Goal: Task Accomplishment & Management: Complete application form

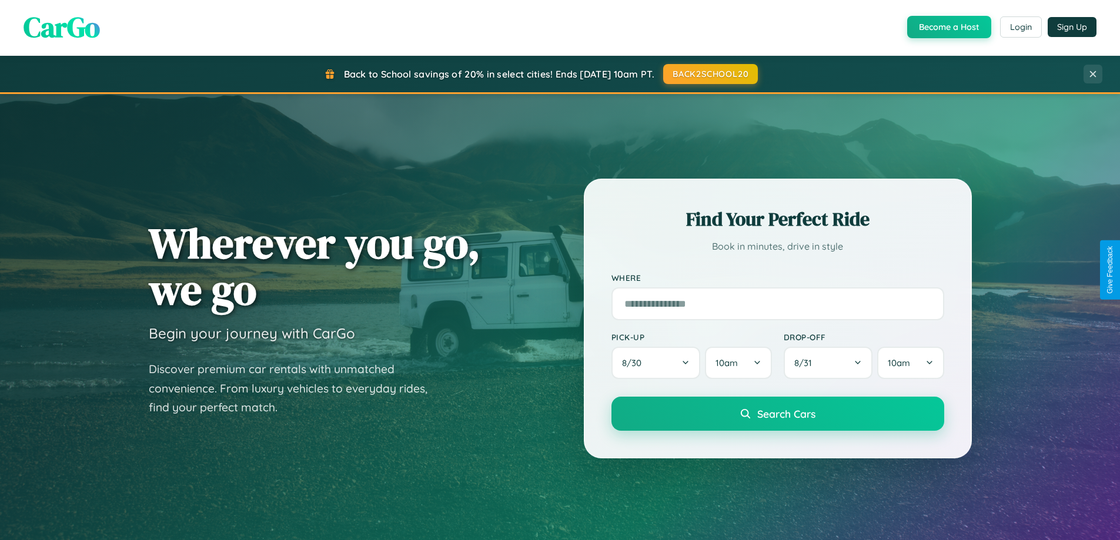
scroll to position [507, 0]
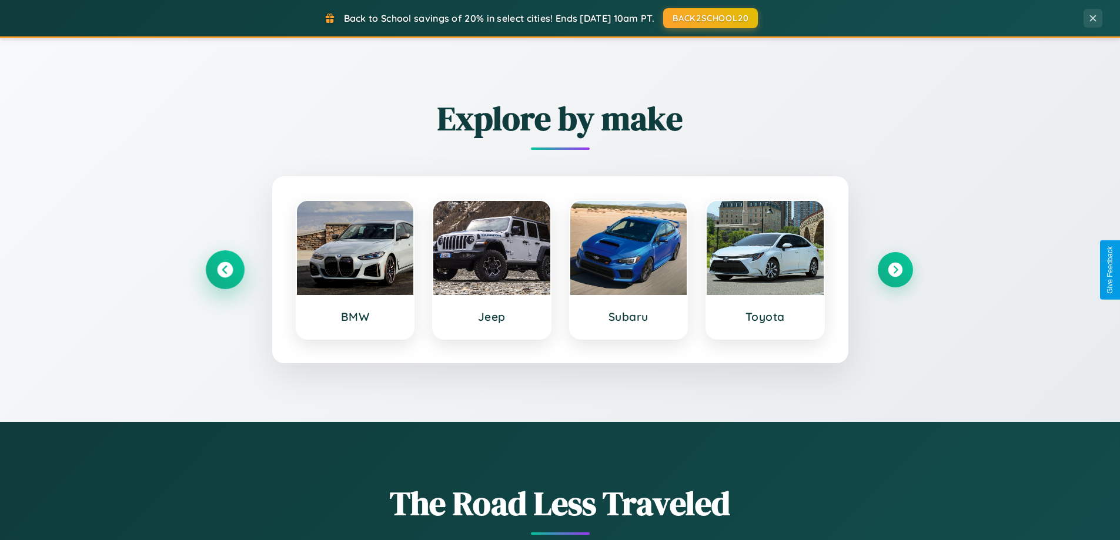
click at [225, 270] on icon at bounding box center [225, 270] width 16 height 16
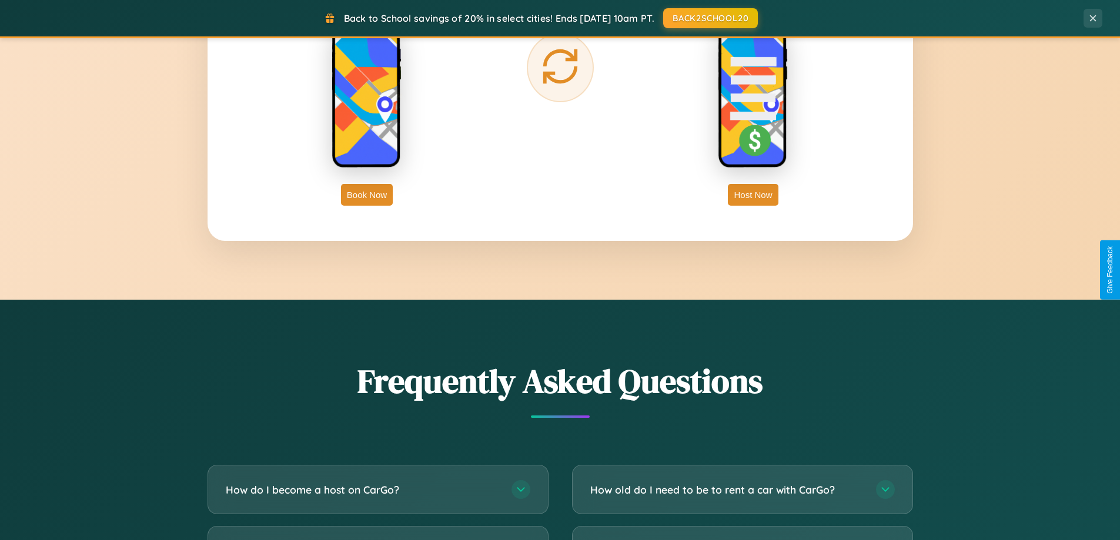
scroll to position [2262, 0]
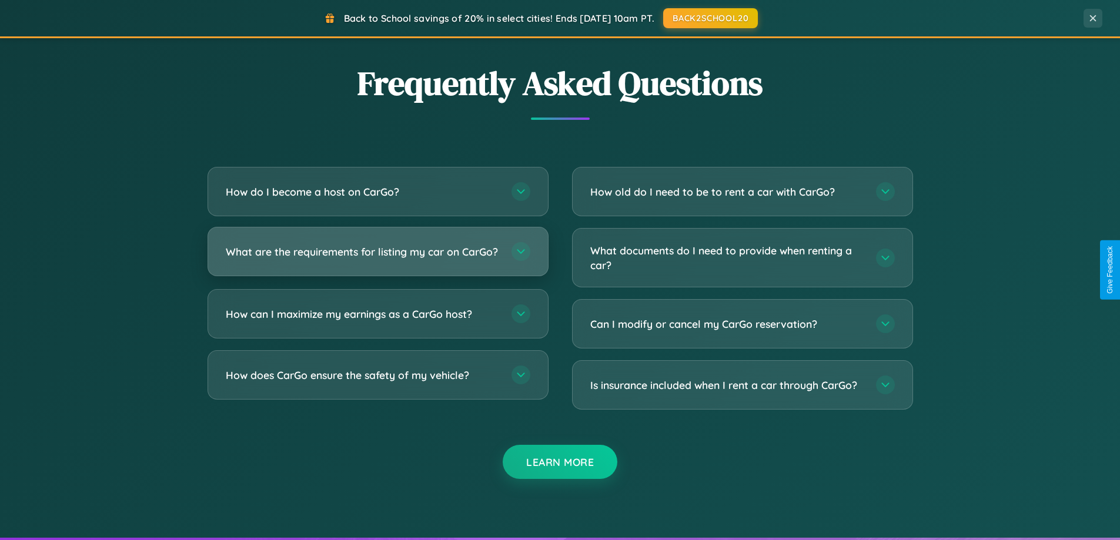
click at [377, 256] on h3 "What are the requirements for listing my car on CarGo?" at bounding box center [363, 252] width 274 height 15
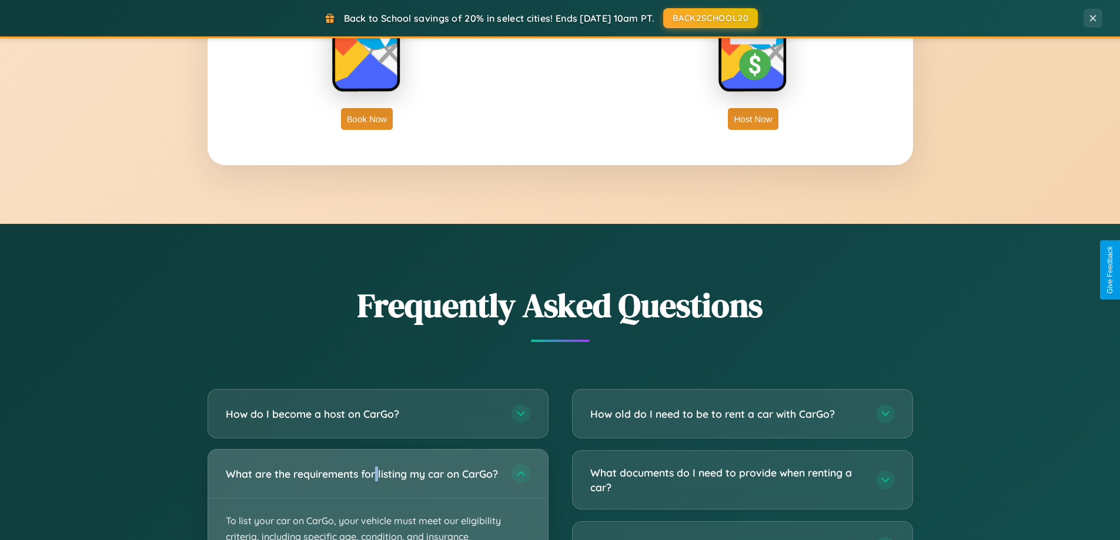
scroll to position [1889, 0]
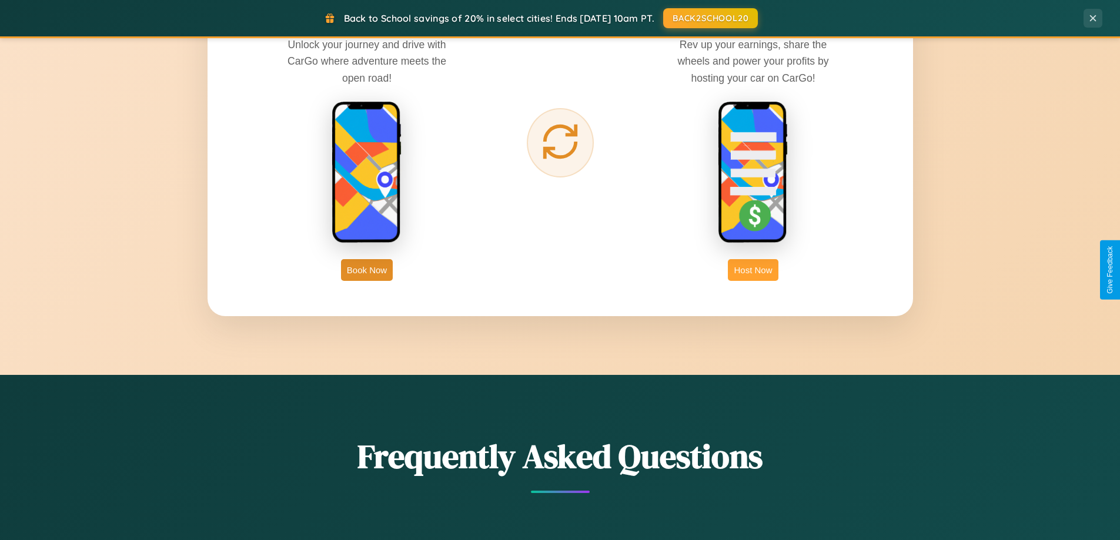
click at [753, 270] on button "Host Now" at bounding box center [753, 270] width 50 height 22
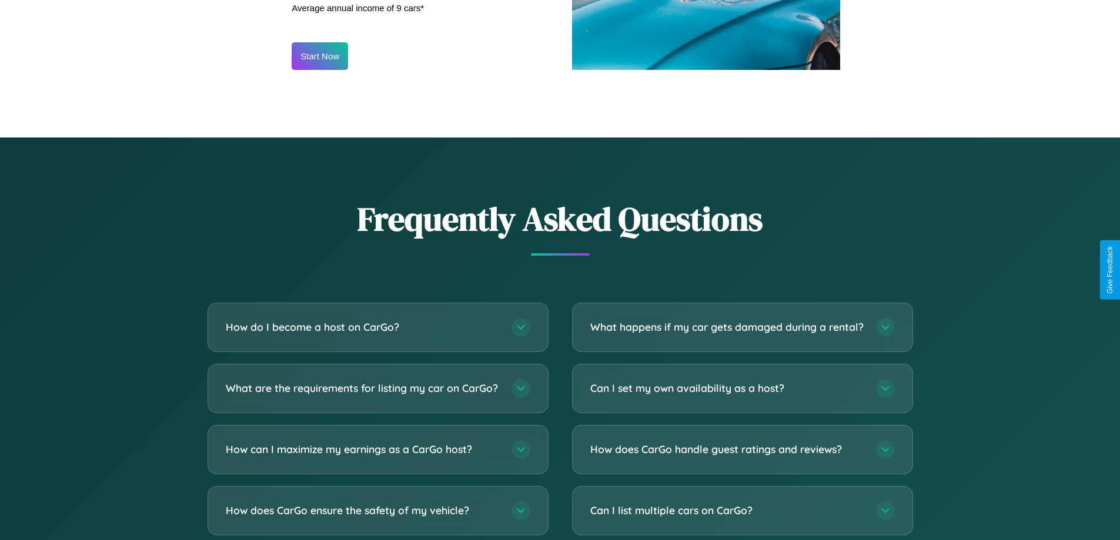
scroll to position [1589, 0]
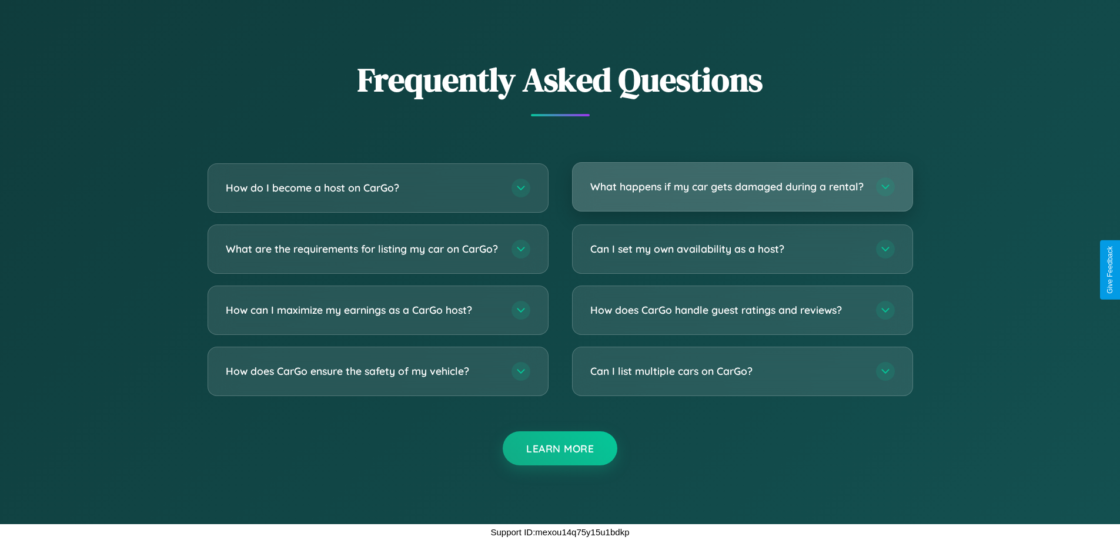
click at [742, 182] on h3 "What happens if my car gets damaged during a rental?" at bounding box center [727, 186] width 274 height 15
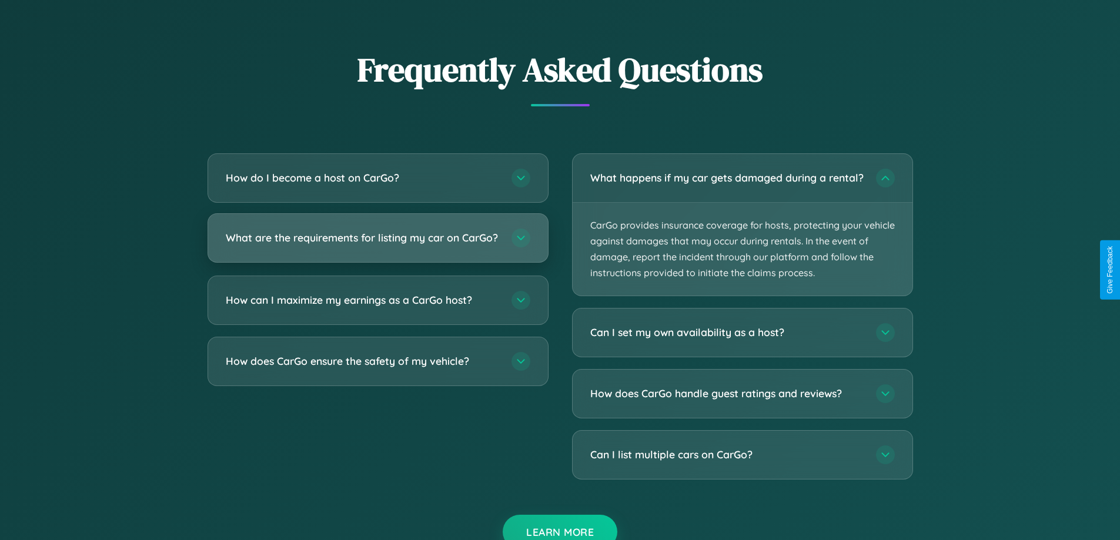
click at [377, 243] on h3 "What are the requirements for listing my car on CarGo?" at bounding box center [363, 237] width 274 height 15
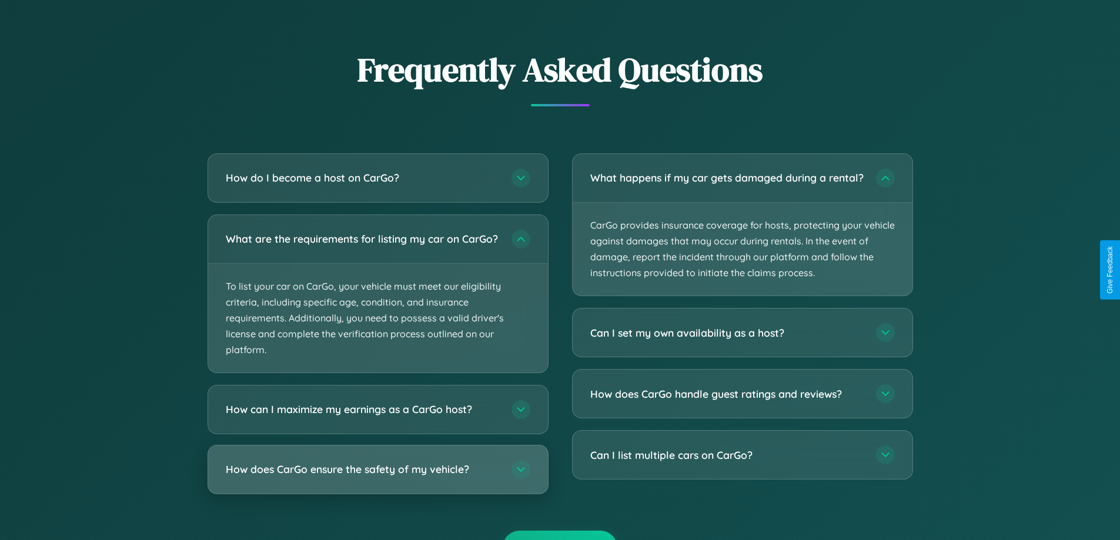
click at [377, 477] on h3 "How does CarGo ensure the safety of my vehicle?" at bounding box center [363, 470] width 274 height 15
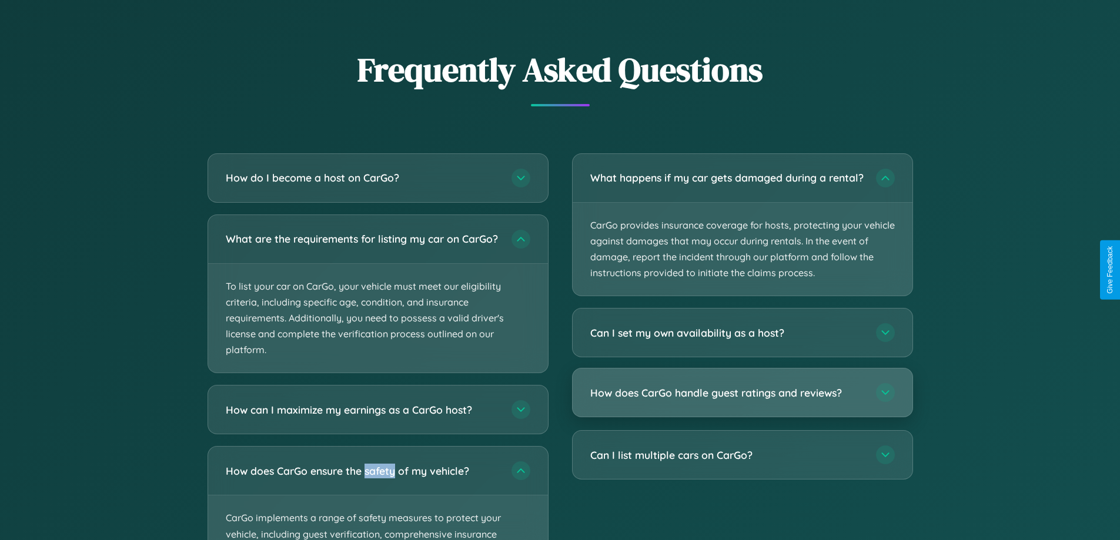
click at [742, 400] on h3 "How does CarGo handle guest ratings and reviews?" at bounding box center [727, 393] width 274 height 15
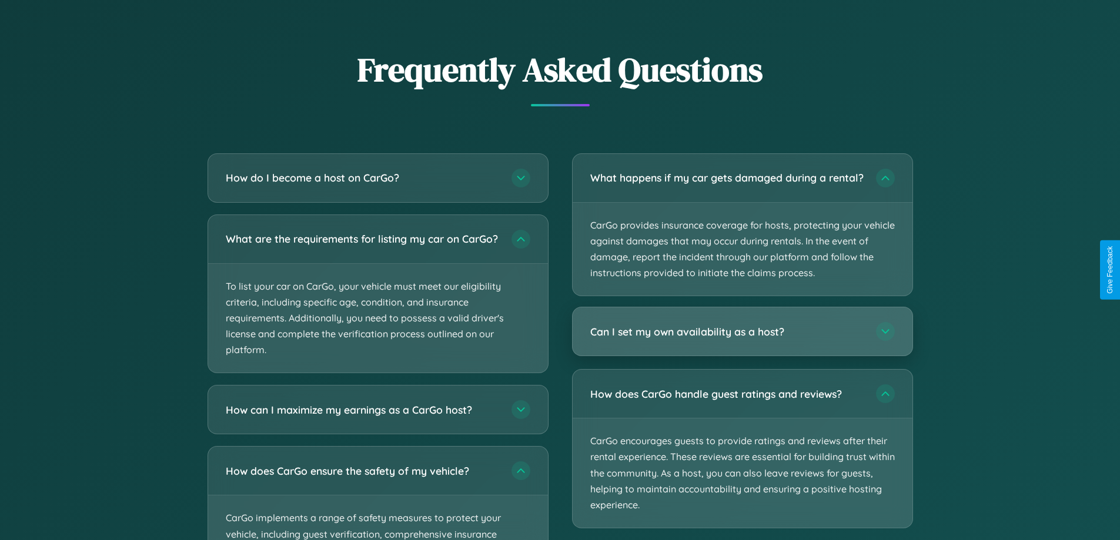
click at [742, 339] on h3 "Can I set my own availability as a host?" at bounding box center [727, 331] width 274 height 15
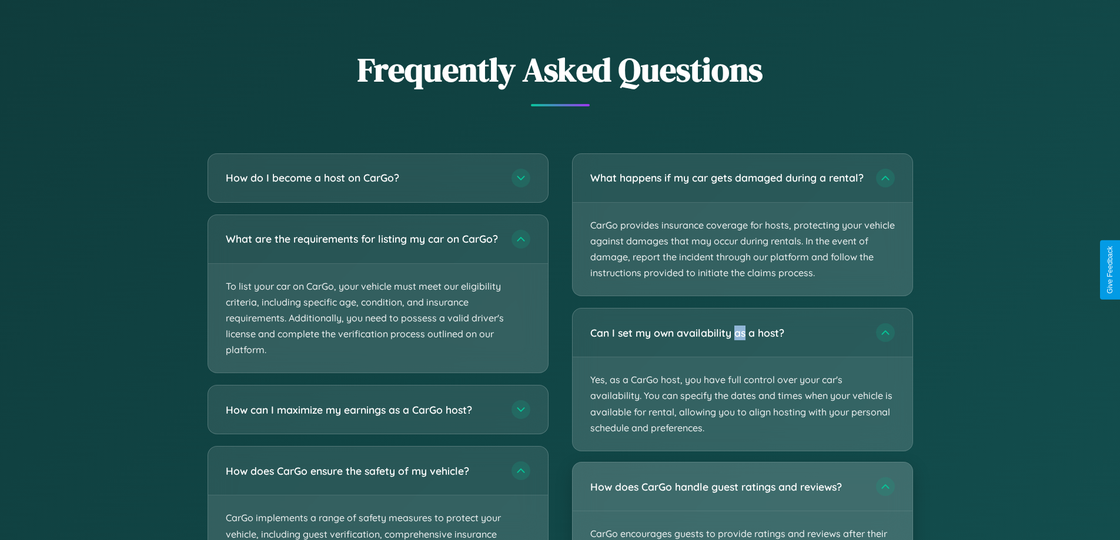
click at [742, 506] on div "How does CarGo handle guest ratings and reviews?" at bounding box center [743, 487] width 340 height 48
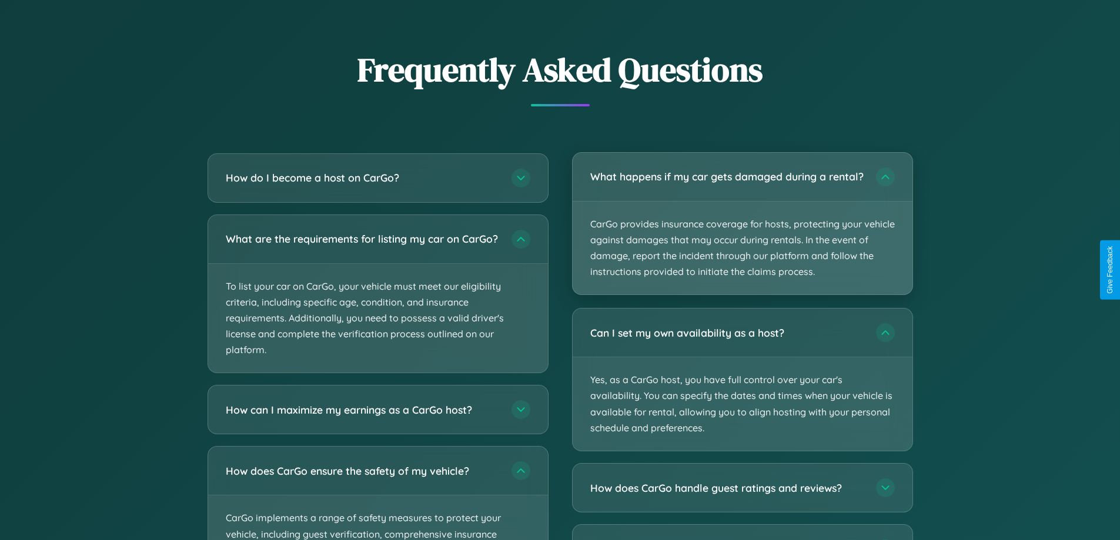
click at [742, 230] on p "CarGo provides insurance coverage for hosts, protecting your vehicle against da…" at bounding box center [743, 248] width 340 height 93
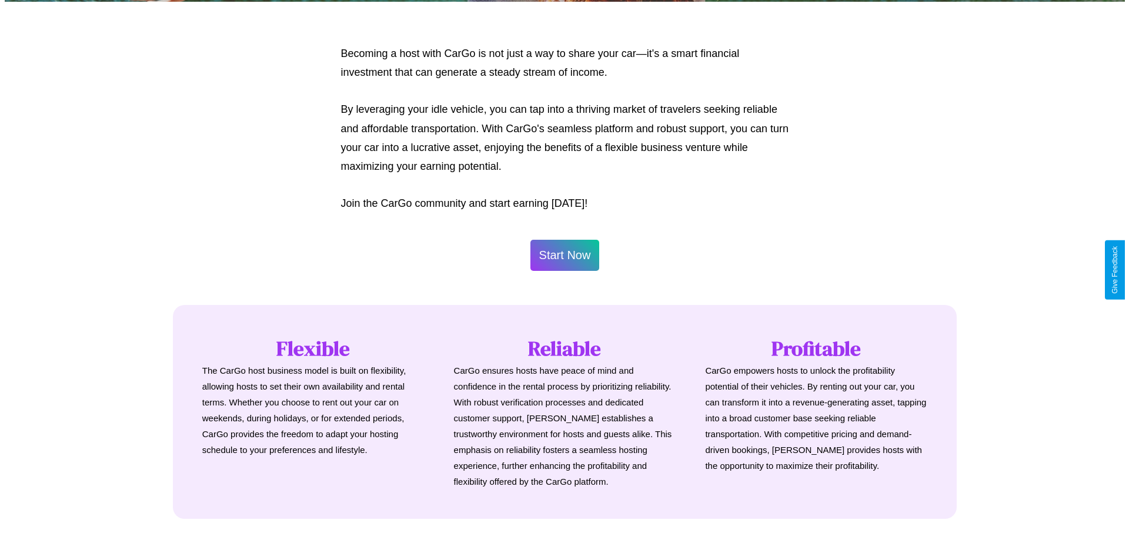
scroll to position [568, 0]
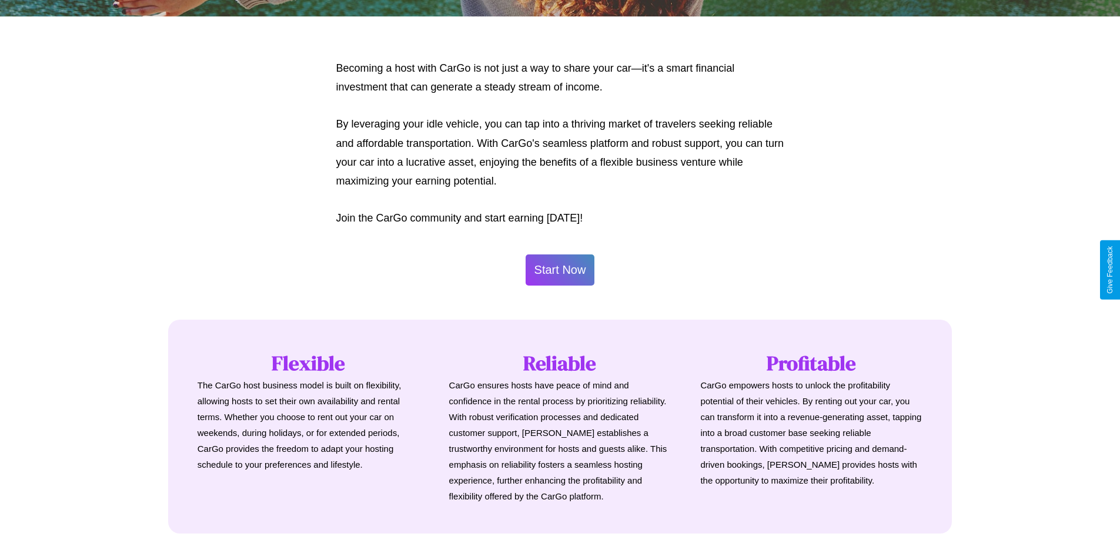
click at [560, 270] on button "Start Now" at bounding box center [560, 270] width 69 height 31
